Goal: Answer question/provide support

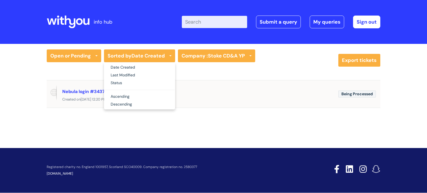
click at [233, 101] on div "Created on Tue, 19 Aug at 12:20 PM" at bounding box center [214, 99] width 334 height 7
click at [353, 93] on span "Being Processed" at bounding box center [357, 94] width 38 height 7
click at [301, 93] on div "Nebula login #343742" at bounding box center [198, 91] width 272 height 9
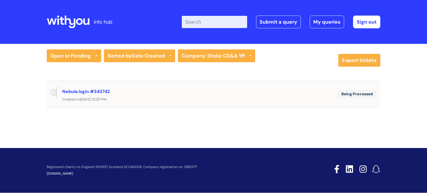
click at [351, 96] on span "Being Processed" at bounding box center [357, 94] width 38 height 7
click at [99, 93] on link "Nebula login #343742" at bounding box center [86, 92] width 48 height 6
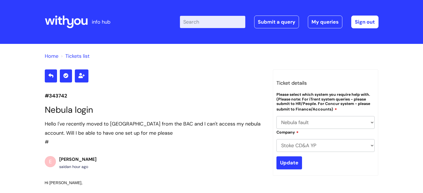
select select "Nebula fault"
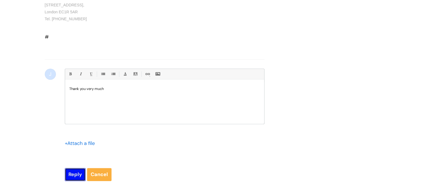
click at [71, 179] on input "Reply" at bounding box center [75, 174] width 21 height 13
type input "Please Wait..."
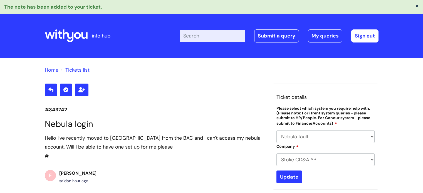
select select "Nebula fault"
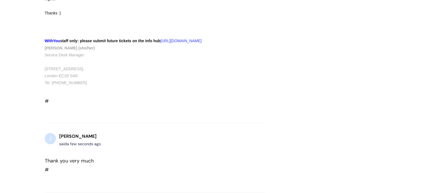
scroll to position [246, 0]
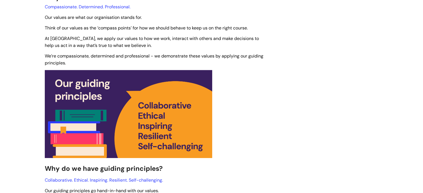
scroll to position [195, 0]
